Goal: Task Accomplishment & Management: Use online tool/utility

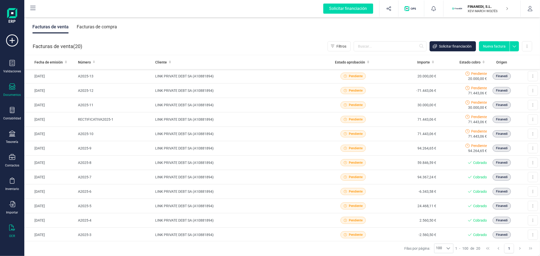
scroll to position [34, 0]
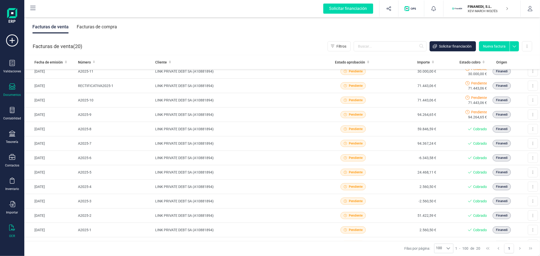
click at [13, 231] on icon at bounding box center [12, 228] width 6 height 6
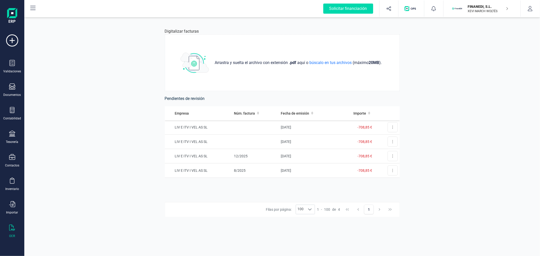
click at [77, 125] on div "Digitalizar facturas Arrastra y suelta el archivo con extensión .pdf aquí o bús…" at bounding box center [282, 136] width 516 height 240
click at [99, 92] on div "Digitalizar facturas Arrastra y suelta el archivo con extensión .pdf aquí o bús…" at bounding box center [282, 136] width 516 height 240
click at [466, 63] on div "Digitalizar facturas Arrastra y suelta el archivo con extensión .pdf aquí o bús…" at bounding box center [282, 136] width 516 height 240
click at [491, 6] on div "Tienes nuevas facturas pendientes de revisión." at bounding box center [492, 14] width 89 height 21
click at [478, 10] on p "XEVI MARCH WOLTÉS" at bounding box center [488, 11] width 41 height 4
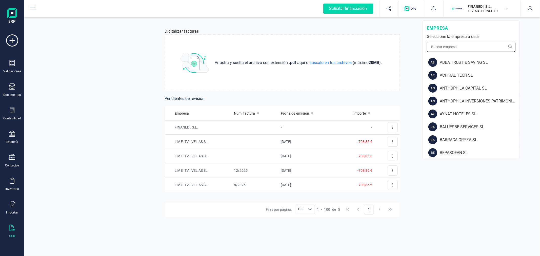
click at [462, 46] on input "text" at bounding box center [471, 47] width 89 height 10
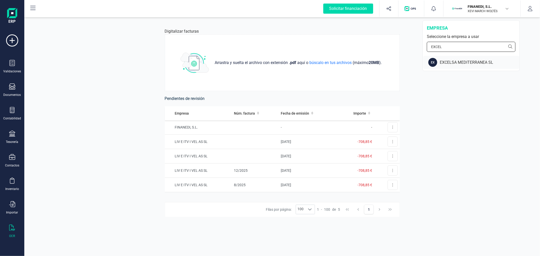
type input "EXCEL"
click at [468, 62] on div "EXCELSA MEDITERRANEA SL" at bounding box center [480, 63] width 80 height 6
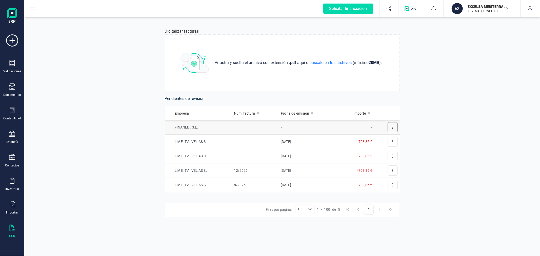
click at [388, 127] on button at bounding box center [393, 127] width 10 height 10
click at [295, 130] on td "-" at bounding box center [308, 127] width 58 height 14
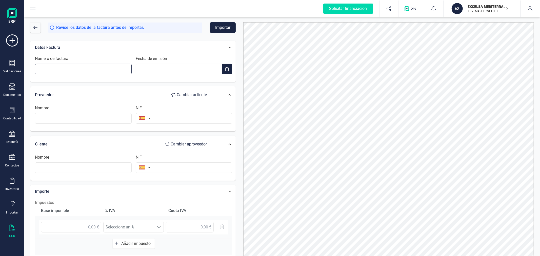
click at [83, 74] on input "Número de factura" at bounding box center [83, 69] width 97 height 11
type input "L1047"
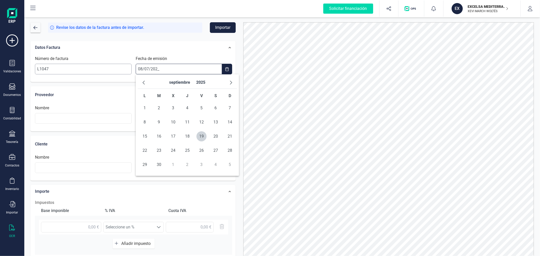
type input "[DATE]"
click at [159, 124] on span "8" at bounding box center [159, 122] width 10 height 10
click at [101, 116] on input "text" at bounding box center [83, 118] width 97 height 11
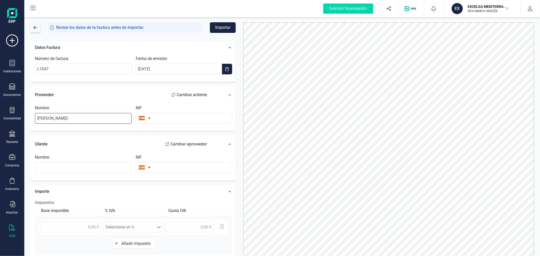
type input "JULIA ANDRES LANDALUCE"
type input "75909667F"
click at [169, 167] on input "text" at bounding box center [184, 168] width 97 height 11
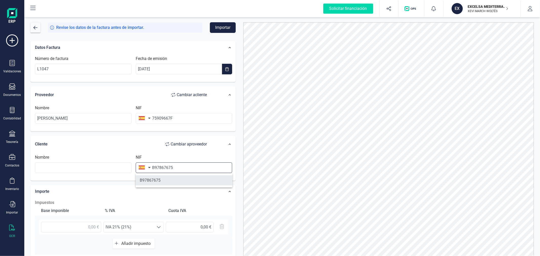
type input "B97867675"
click at [162, 179] on li "B97867675" at bounding box center [184, 181] width 97 height 10
type input "EXCELSA MEDITERRANEA SL"
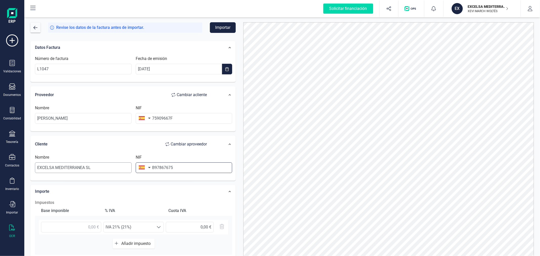
scroll to position [56, 0]
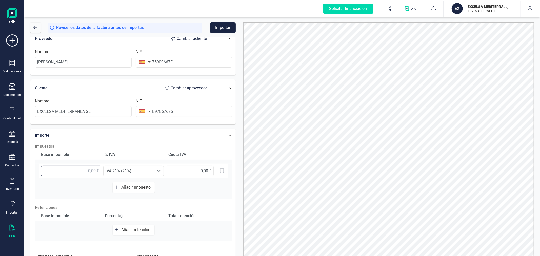
click at [87, 170] on input "text" at bounding box center [71, 171] width 60 height 11
type input "84,15 €"
click at [123, 225] on button "Añadir retención" at bounding box center [134, 230] width 42 height 10
click at [65, 231] on input "text" at bounding box center [71, 232] width 60 height 11
type input "84,15 €"
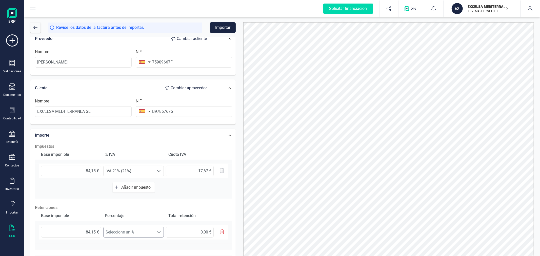
click at [120, 235] on span "Seleccione un %" at bounding box center [129, 233] width 50 height 10
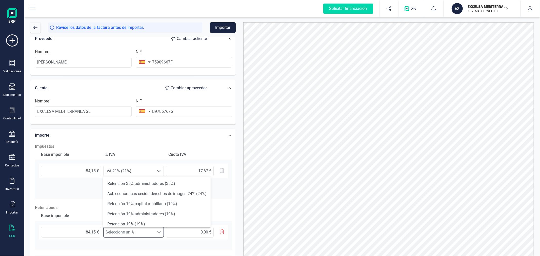
scroll to position [28, 0]
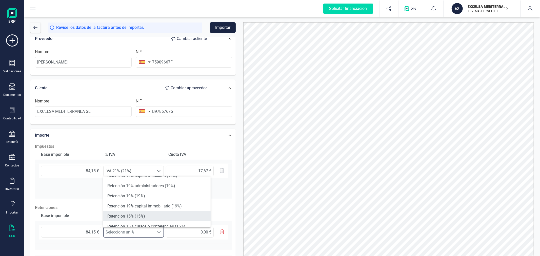
click at [146, 213] on li "Retención 15% (15%)" at bounding box center [156, 217] width 107 height 10
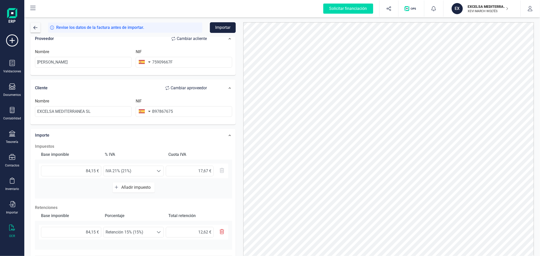
click at [236, 168] on div "Importe Impuestos Base imponible % IVA Cuota IVA 84,15 € Seleccione un % IVA 21…" at bounding box center [132, 207] width 205 height 156
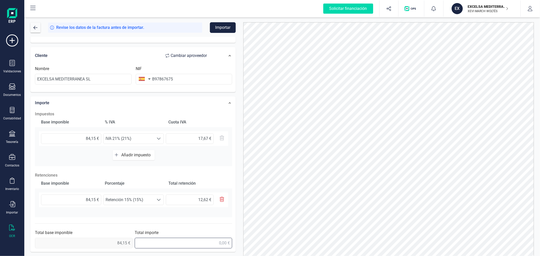
click at [195, 241] on input "text" at bounding box center [184, 243] width 98 height 11
type input "89,20 €"
click at [241, 108] on div at bounding box center [389, 143] width 298 height 243
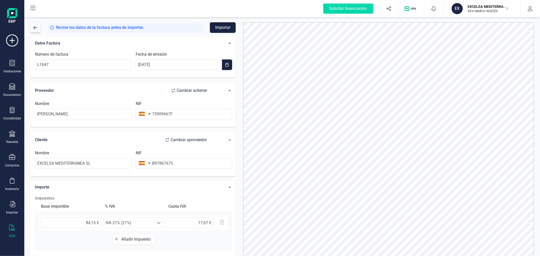
scroll to position [0, 0]
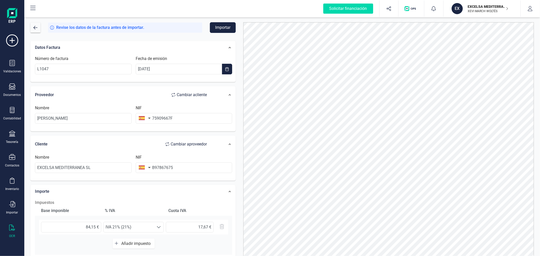
click at [223, 26] on button "Importar" at bounding box center [223, 27] width 26 height 11
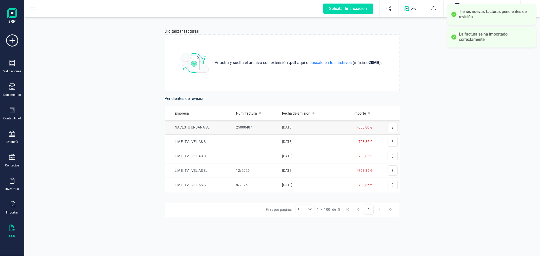
click at [287, 130] on td "23/01/2025" at bounding box center [308, 127] width 57 height 14
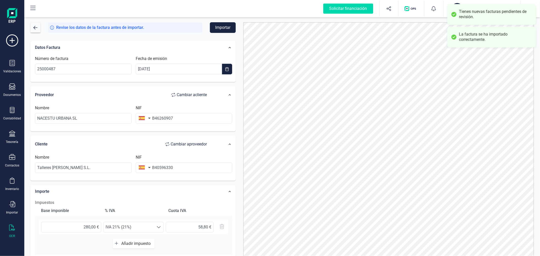
click at [195, 92] on span "Cambiar a cliente" at bounding box center [192, 95] width 30 height 6
type input "Talleres Calaforra S.L."
type input "B40596330"
type input "NACESTU URBANA SL"
type input "B46260907"
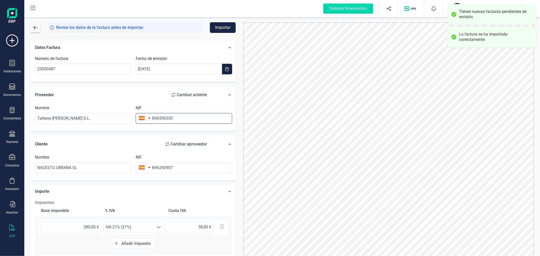
click at [185, 118] on input "B40596330" at bounding box center [184, 118] width 97 height 11
click at [186, 166] on div "NIF B46260907" at bounding box center [184, 164] width 101 height 19
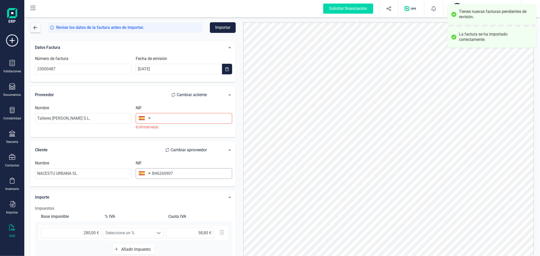
click at [186, 166] on div "NIF B46260907" at bounding box center [184, 169] width 101 height 19
click at [186, 173] on input "B46260907" at bounding box center [184, 173] width 97 height 11
paste input "0596330"
type input "B40596330"
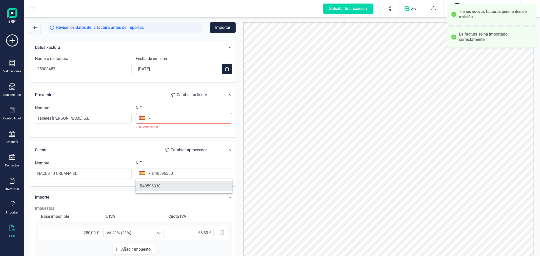
click at [191, 189] on li "B40596330" at bounding box center [184, 186] width 97 height 10
click at [184, 116] on input "text" at bounding box center [184, 118] width 97 height 11
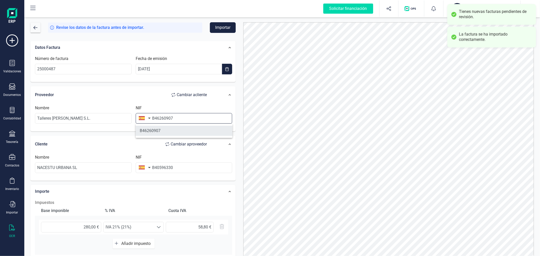
type input "B46260907"
click at [188, 132] on li "B46260907" at bounding box center [184, 131] width 97 height 10
type input "TALLERES CALAFORRA SL"
click at [238, 103] on div "Datos Factura Número de factura 25000487 Fecha de emisión 23/01/2025 Proveedor …" at bounding box center [133, 186] width 213 height 298
click at [223, 27] on button "Importar" at bounding box center [223, 27] width 26 height 11
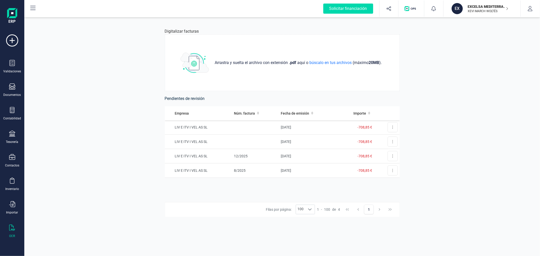
click at [481, 7] on p "EXCELSA MEDITERRANEA SL" at bounding box center [488, 6] width 41 height 5
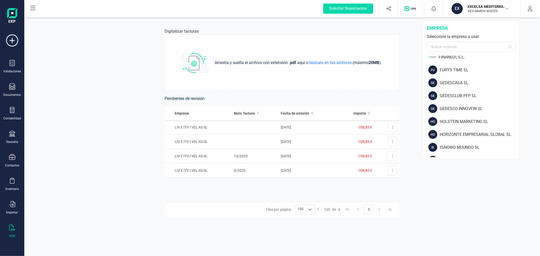
scroll to position [253, 0]
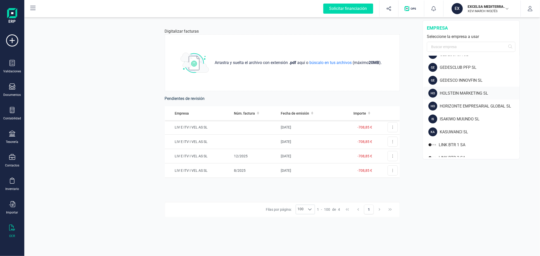
click at [451, 89] on div "HO HOLSTEIN MARKETING SL" at bounding box center [472, 93] width 96 height 13
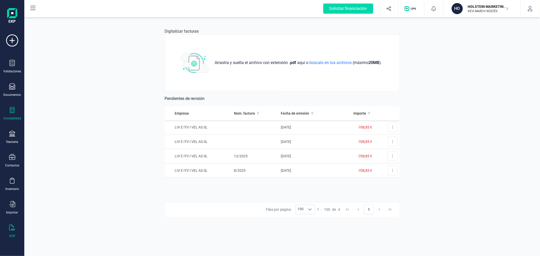
click at [12, 112] on icon at bounding box center [12, 110] width 6 height 6
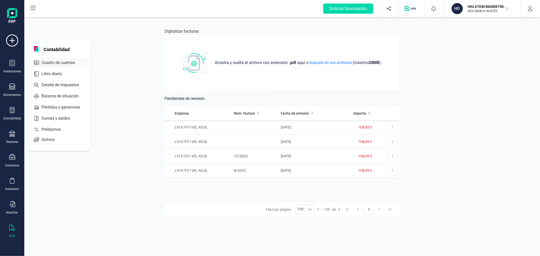
click at [53, 63] on span "Cuadro de cuentas" at bounding box center [62, 63] width 45 height 6
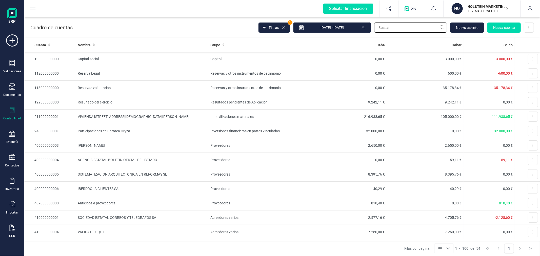
click at [422, 26] on input "text" at bounding box center [410, 28] width 73 height 10
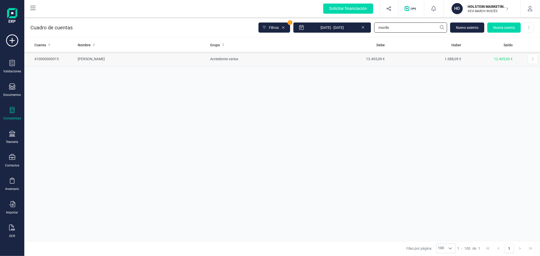
type input "monllo"
click at [324, 59] on td "13.493,09 €" at bounding box center [349, 59] width 77 height 14
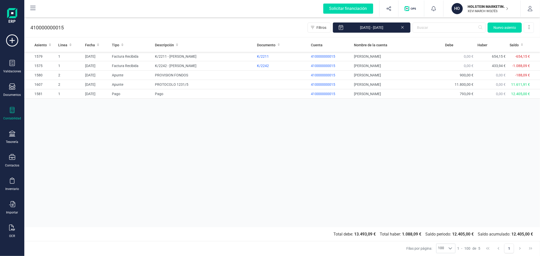
click at [370, 128] on div "Asiento Linea Fecha Tipo Descripción Documento Cuenta Nombre de la cuenta Debe …" at bounding box center [282, 133] width 516 height 190
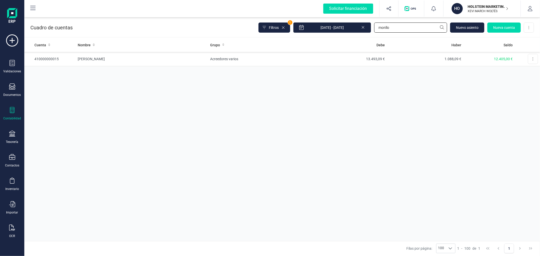
click at [399, 25] on input "monllo" at bounding box center [410, 28] width 73 height 10
type input "RRG"
click at [334, 61] on td "0,00 €" at bounding box center [348, 59] width 77 height 14
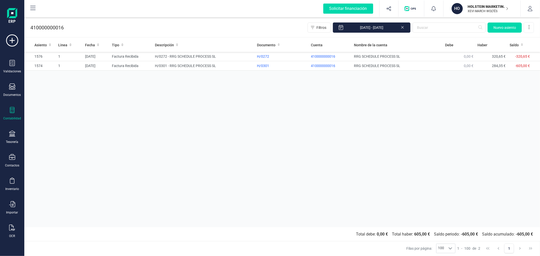
click at [118, 109] on div "Asiento Linea Fecha Tipo Descripción Documento Cuenta Nombre de la cuenta Debe …" at bounding box center [282, 133] width 516 height 190
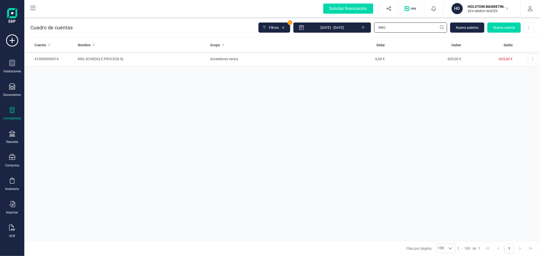
click at [400, 27] on input "RRG" at bounding box center [410, 28] width 73 height 10
type input "monll"
click at [239, 59] on td "Acreedores varios" at bounding box center [260, 59] width 102 height 14
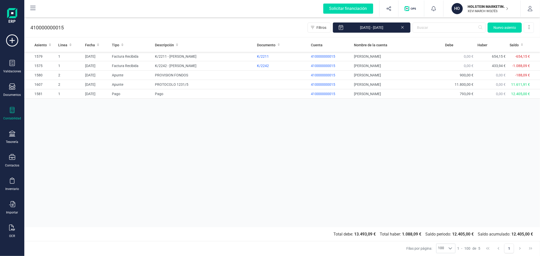
click at [346, 153] on div "Asiento Linea Fecha Tipo Descripción Documento Cuenta Nombre de la cuenta Debe …" at bounding box center [282, 133] width 516 height 190
click at [262, 57] on div "K/2211" at bounding box center [282, 56] width 50 height 5
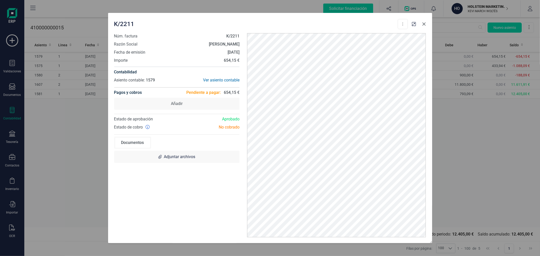
click at [426, 24] on icon "Close" at bounding box center [424, 24] width 4 height 4
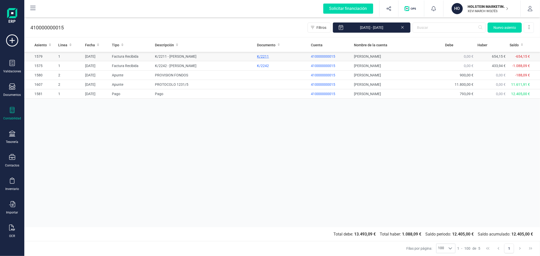
click at [261, 57] on div "K/2211" at bounding box center [282, 56] width 50 height 5
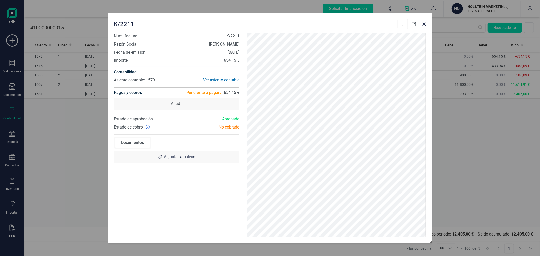
click at [414, 22] on icon "button" at bounding box center [414, 24] width 4 height 4
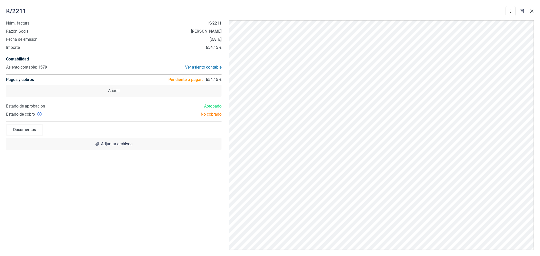
click at [532, 7] on button "Close" at bounding box center [532, 11] width 8 height 8
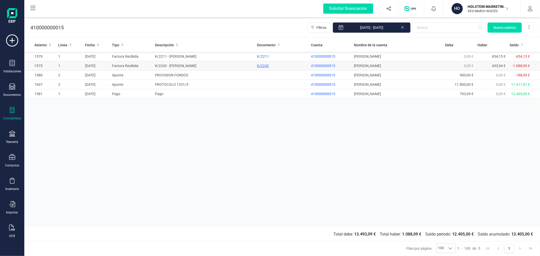
click at [263, 64] on div "K/2242" at bounding box center [282, 65] width 50 height 5
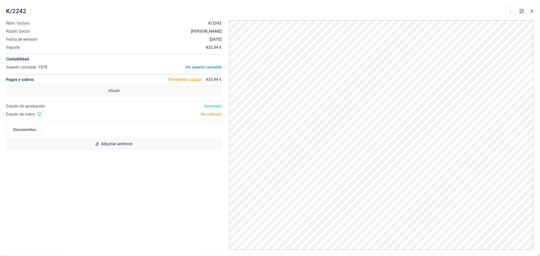
click at [532, 9] on icon "Close" at bounding box center [532, 11] width 4 height 4
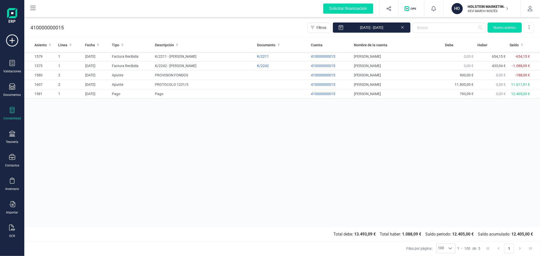
click at [257, 131] on div "Asiento Linea Fecha Tipo Descripción Documento Cuenta Nombre de la cuenta Debe …" at bounding box center [282, 133] width 516 height 190
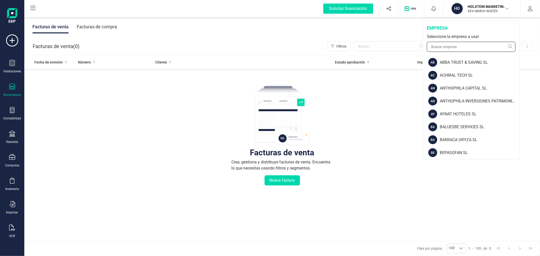
click at [468, 44] on input "text" at bounding box center [471, 47] width 89 height 10
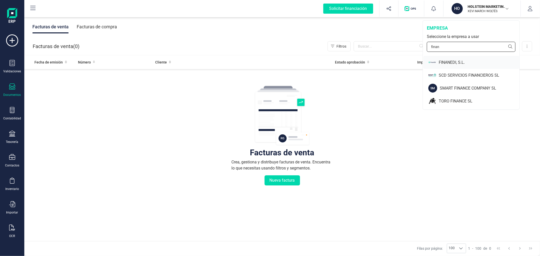
type input "finan"
click at [472, 63] on div "FINANEDI, S.L." at bounding box center [479, 63] width 81 height 6
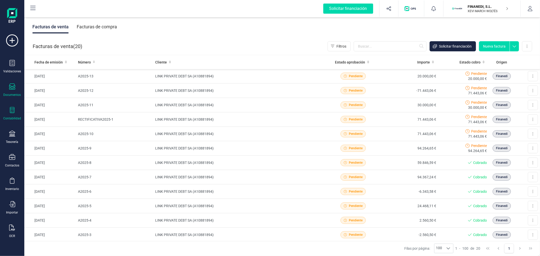
click at [11, 116] on div "Contabilidad" at bounding box center [12, 113] width 20 height 13
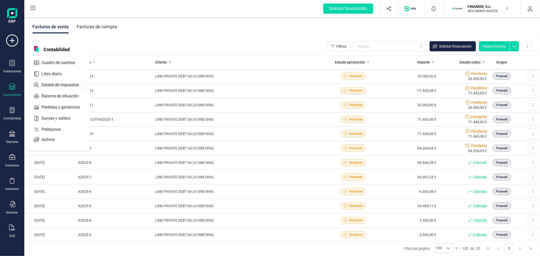
click at [80, 84] on span "Detalle de impuestos" at bounding box center [64, 85] width 49 height 6
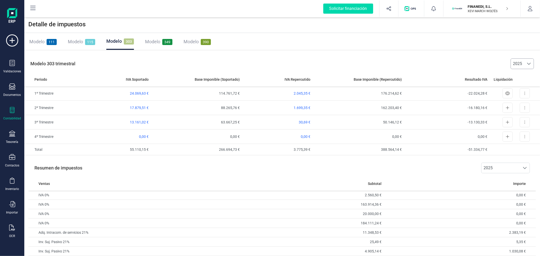
click at [528, 65] on span at bounding box center [529, 64] width 4 height 4
click at [519, 87] on li "2024" at bounding box center [523, 86] width 23 height 10
click at [529, 62] on span at bounding box center [529, 64] width 4 height 4
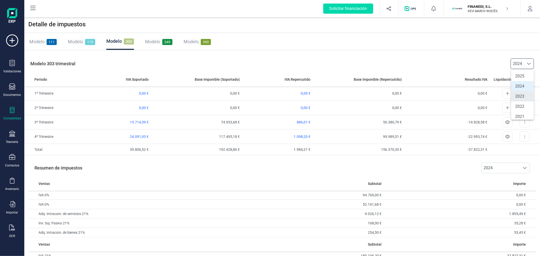
click at [521, 95] on li "2023" at bounding box center [523, 96] width 23 height 10
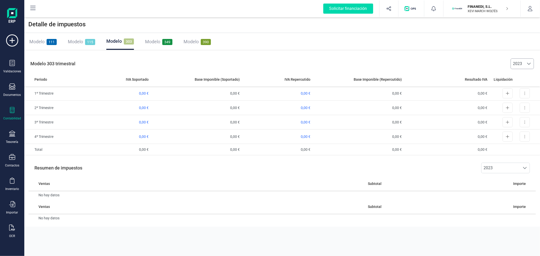
click at [526, 61] on div at bounding box center [529, 64] width 10 height 10
click at [518, 84] on li "2024" at bounding box center [523, 86] width 23 height 10
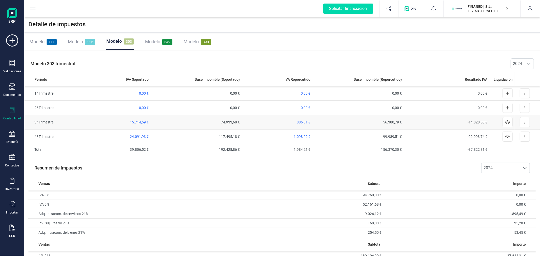
click at [137, 123] on span "15.714,59 €" at bounding box center [139, 122] width 19 height 4
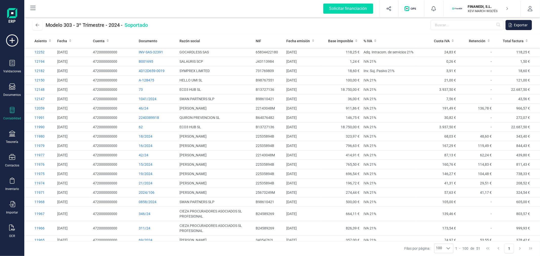
scroll to position [282, 0]
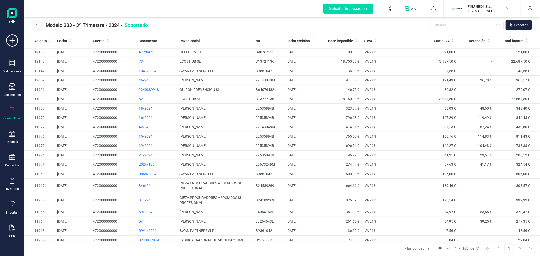
click at [37, 24] on icon at bounding box center [38, 25] width 4 height 4
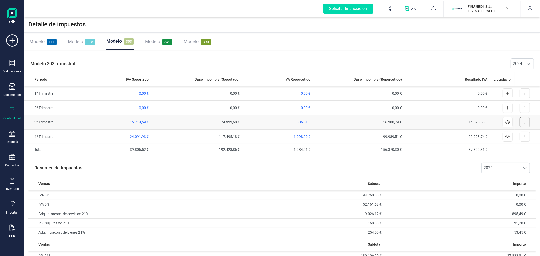
click at [526, 122] on button at bounding box center [525, 122] width 10 height 10
click at [509, 134] on span "Exportar detalle" at bounding box center [513, 134] width 25 height 5
click at [527, 135] on button at bounding box center [525, 137] width 10 height 10
click at [511, 149] on span "Exportar detalle" at bounding box center [513, 149] width 25 height 5
click at [139, 138] on span "24.091,93 €" at bounding box center [139, 137] width 19 height 4
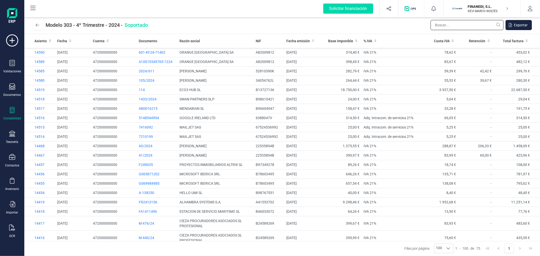
click at [444, 24] on input "text" at bounding box center [467, 25] width 73 height 10
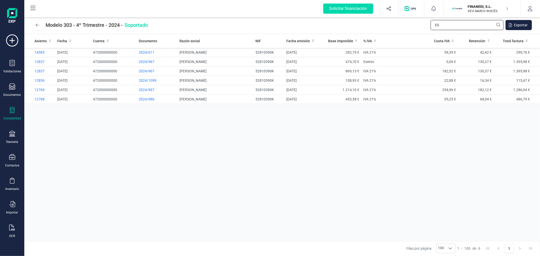
type input "E"
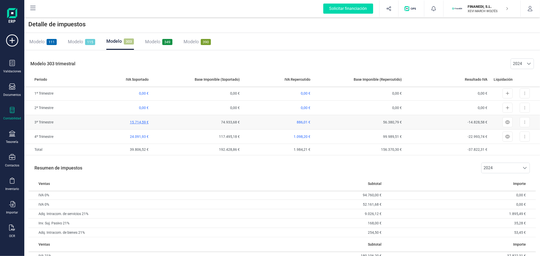
click at [141, 121] on span "15.714,59 €" at bounding box center [139, 122] width 19 height 4
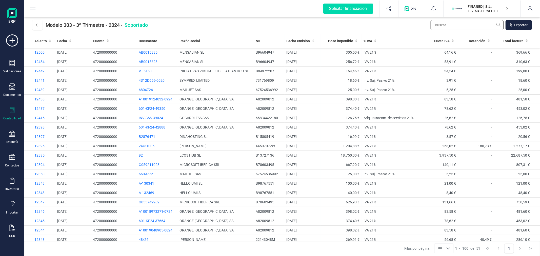
click at [446, 27] on input "text" at bounding box center [467, 25] width 73 height 10
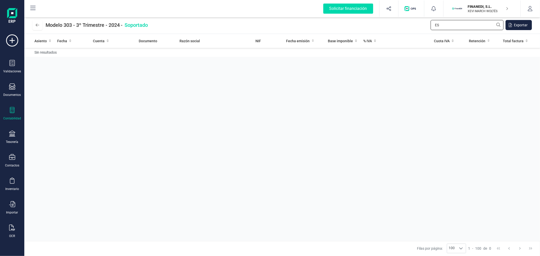
type input "E"
click at [36, 25] on icon at bounding box center [38, 25] width 4 height 4
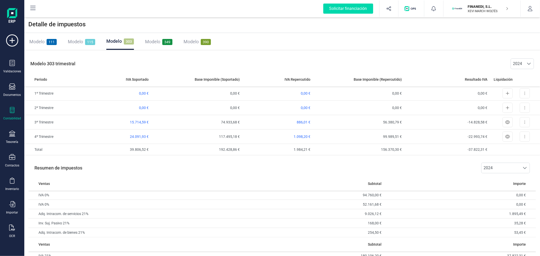
click at [13, 111] on icon at bounding box center [12, 110] width 6 height 6
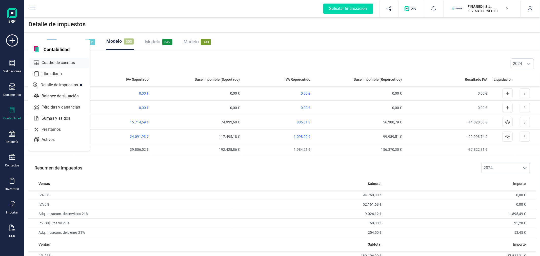
click at [72, 64] on span "Cuadro de cuentas" at bounding box center [62, 63] width 45 height 6
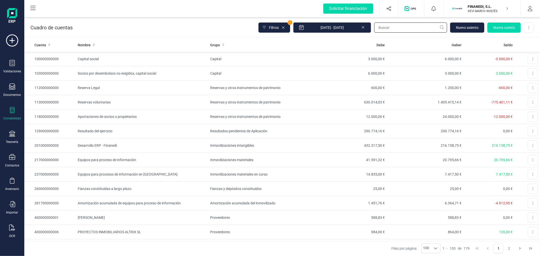
click at [394, 26] on input "text" at bounding box center [410, 28] width 73 height 10
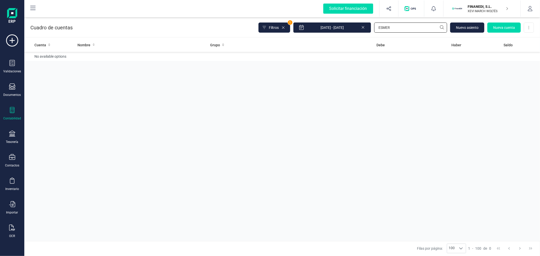
drag, startPoint x: 406, startPoint y: 29, endPoint x: 374, endPoint y: 29, distance: 31.9
click at [374, 29] on input "ESMER" at bounding box center [410, 28] width 73 height 10
type input "[PERSON_NAME]"
click at [207, 75] on td "[PERSON_NAME]" at bounding box center [142, 73] width 133 height 14
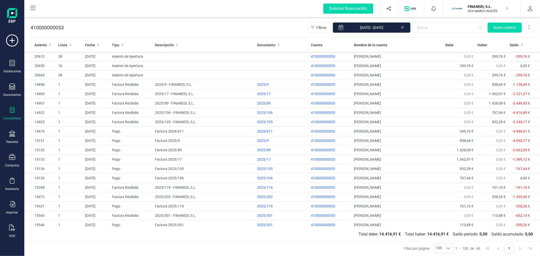
click at [405, 25] on icon at bounding box center [403, 26] width 4 height 5
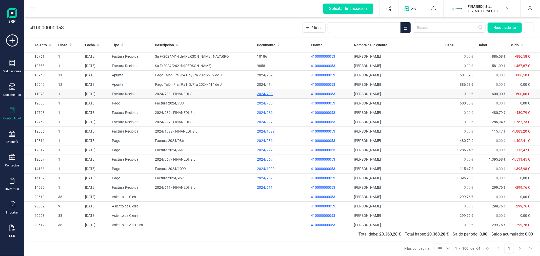
click at [260, 91] on div "2024/733" at bounding box center [282, 93] width 50 height 5
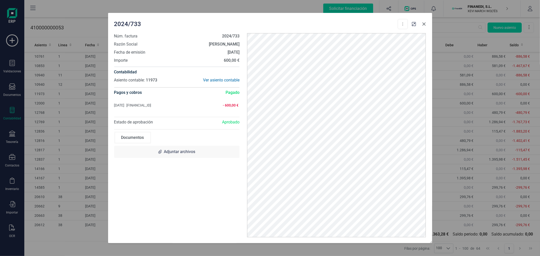
click at [425, 23] on icon "Close" at bounding box center [424, 23] width 3 height 3
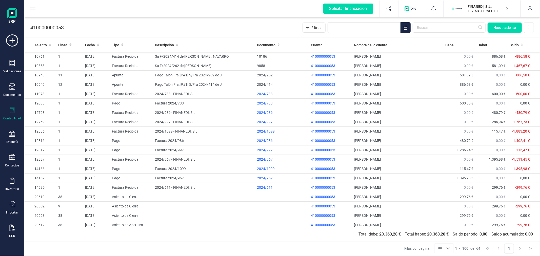
click at [11, 110] on icon at bounding box center [12, 110] width 6 height 6
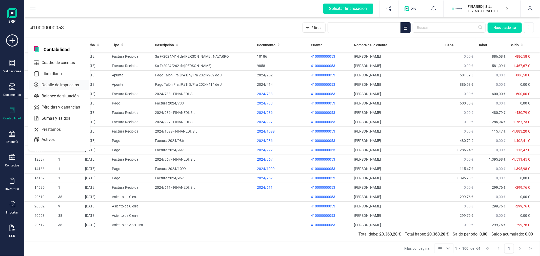
click at [58, 83] on span "Detalle de impuestos" at bounding box center [64, 85] width 49 height 6
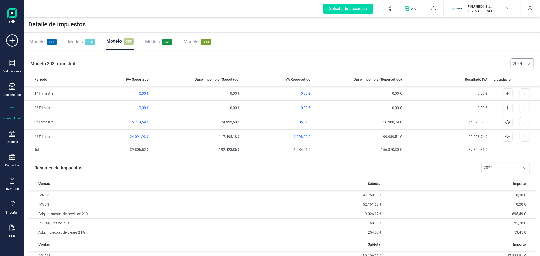
click at [516, 63] on span "2024" at bounding box center [517, 64] width 13 height 10
click at [521, 77] on li "2025" at bounding box center [523, 76] width 23 height 10
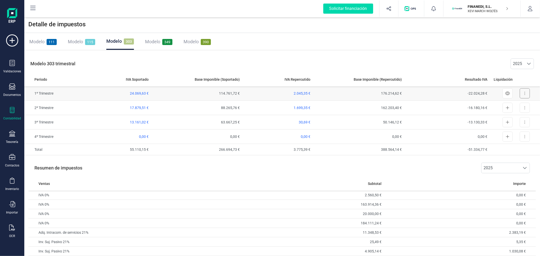
click at [526, 92] on button at bounding box center [525, 93] width 10 height 10
click at [520, 105] on span "Exportar detalle" at bounding box center [513, 105] width 25 height 5
click at [525, 109] on icon at bounding box center [525, 107] width 1 height 3
click at [519, 120] on span "Exportar detalle" at bounding box center [513, 120] width 25 height 5
